Goal: Find specific page/section: Find specific page/section

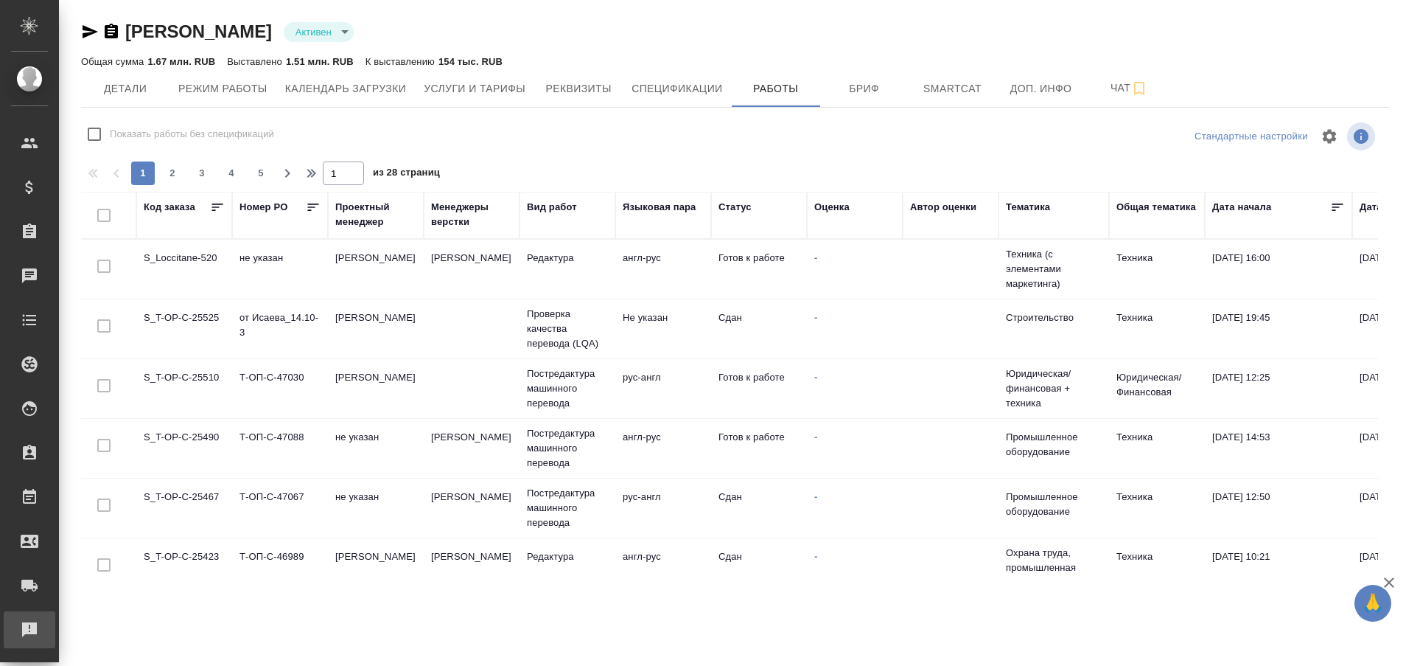
click at [17, 633] on div "Рекламации" at bounding box center [11, 629] width 37 height 22
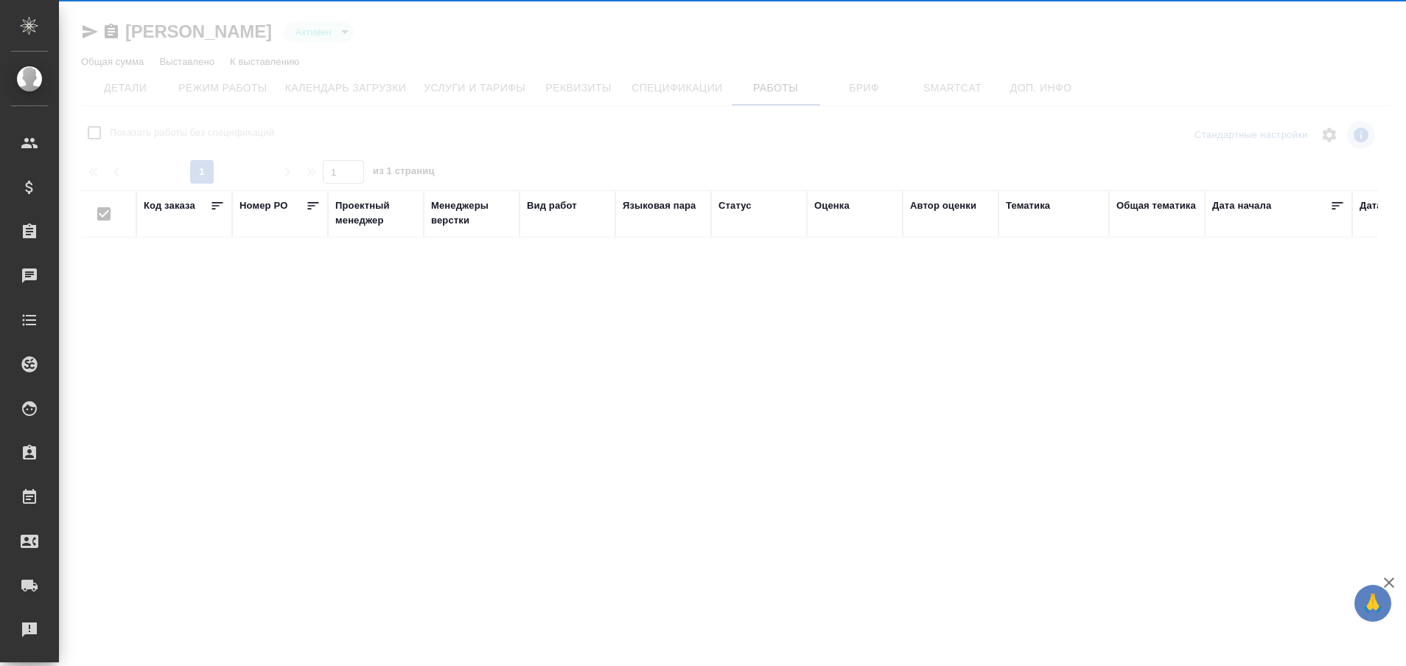
type input "active"
checkbox input "false"
